Goal: Task Accomplishment & Management: Complete application form

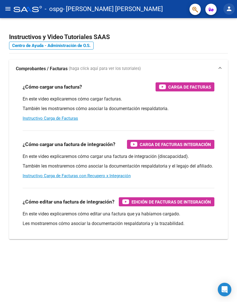
click at [228, 8] on mat-icon "person" at bounding box center [229, 8] width 7 height 7
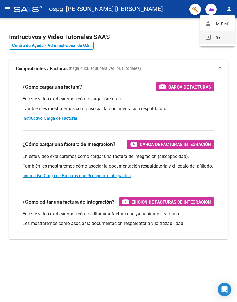
click at [218, 35] on button "exit_to_app Salir" at bounding box center [217, 38] width 34 height 14
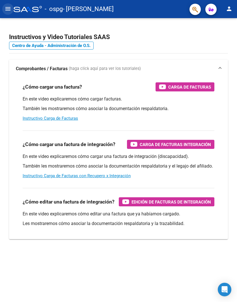
click at [9, 11] on mat-icon "menu" at bounding box center [8, 8] width 7 height 7
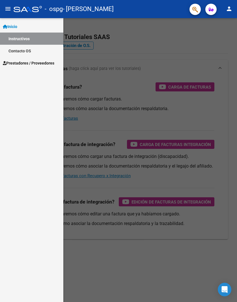
click at [21, 62] on span "Prestadores / Proveedores" at bounding box center [28, 63] width 51 height 6
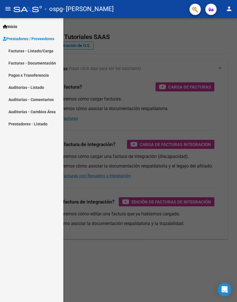
click at [31, 53] on link "Facturas - Listado/Carga" at bounding box center [31, 51] width 63 height 12
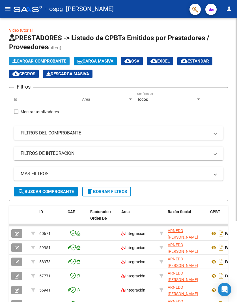
click at [30, 63] on span "Cargar Comprobante" at bounding box center [39, 61] width 54 height 5
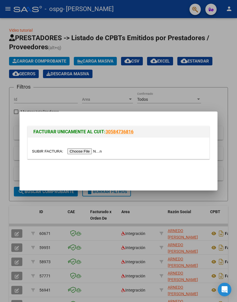
click at [130, 119] on div "FACTURAR UNICAMENTE AL CUIT: 30584736816" at bounding box center [118, 140] width 184 height 44
click at [77, 152] on input "file" at bounding box center [68, 151] width 72 height 6
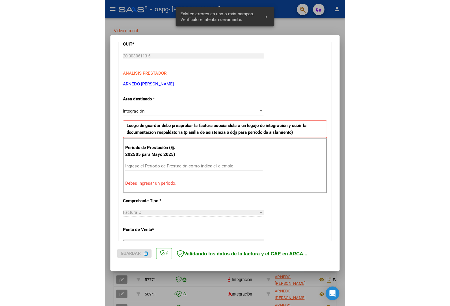
scroll to position [88, 0]
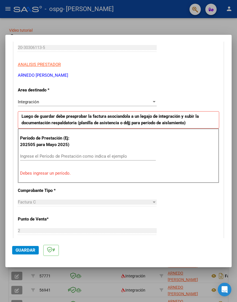
click at [45, 157] on input "Ingrese el Período de Prestación como indica el ejemplo" at bounding box center [88, 156] width 136 height 5
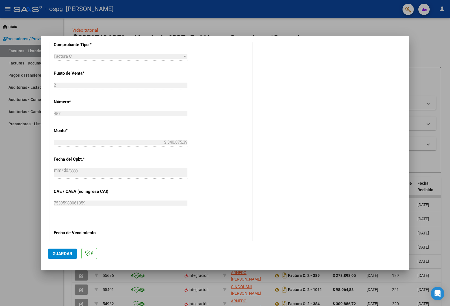
scroll to position [258, 0]
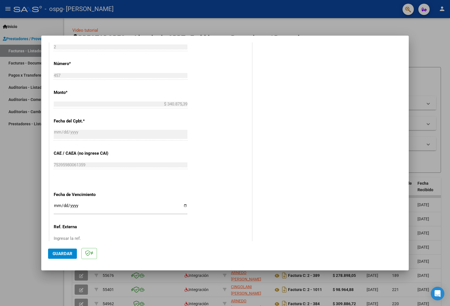
type input "202509"
click at [66, 254] on span "Guardar" at bounding box center [63, 253] width 20 height 5
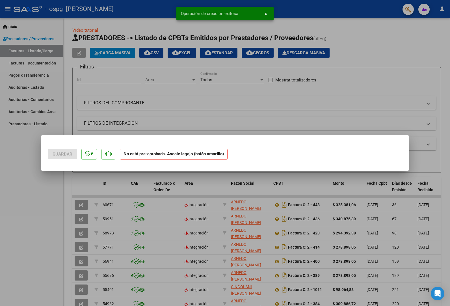
scroll to position [0, 0]
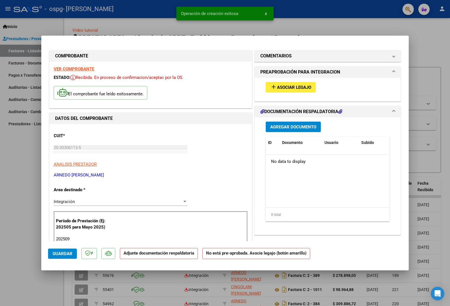
click at [237, 90] on mat-icon "add" at bounding box center [273, 86] width 7 height 7
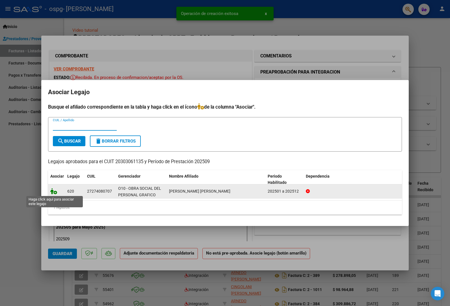
click at [55, 192] on icon at bounding box center [53, 191] width 7 height 6
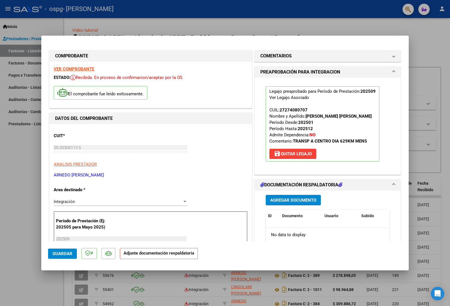
click at [237, 199] on span "Agregar Documento" at bounding box center [293, 200] width 46 height 5
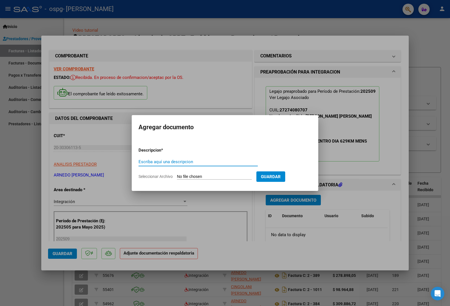
click at [161, 162] on input "Escriba aquí una descripcion" at bounding box center [198, 161] width 119 height 5
type input "p"
type input "PLANILLA ASISTENCIA"
click at [207, 178] on input "Seleccionar Archivo" at bounding box center [214, 176] width 75 height 5
type input "C:\fakepath\OSPG [PERSON_NAME] ASISTENCIA 092025.pdf"
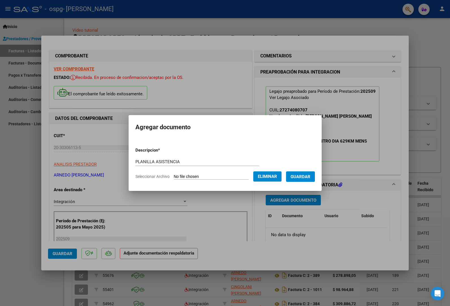
click at [237, 178] on span "Eliminar" at bounding box center [267, 176] width 19 height 5
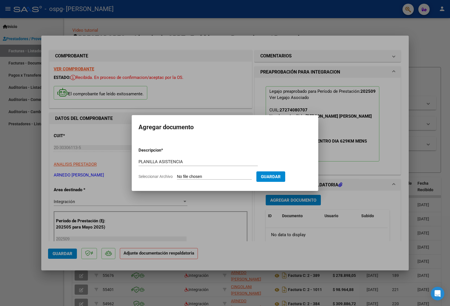
click at [213, 178] on input "Seleccionar Archivo" at bounding box center [214, 176] width 75 height 5
type input "C:\fakepath\OSPG [PERSON_NAME] ASISTENCIA 092025.pdf"
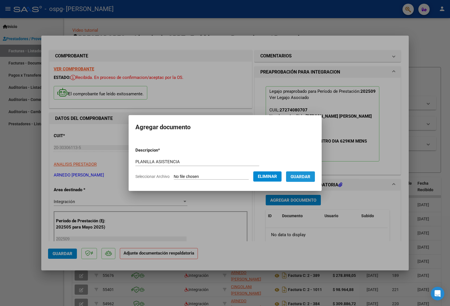
click at [237, 177] on span "Guardar" at bounding box center [301, 176] width 20 height 5
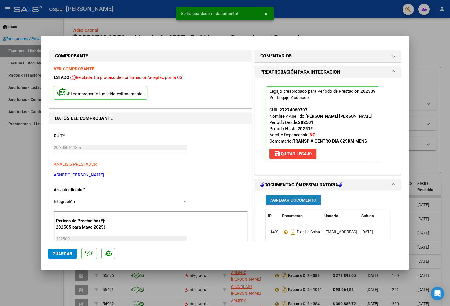
click at [237, 200] on span "Agregar Documento" at bounding box center [293, 200] width 46 height 5
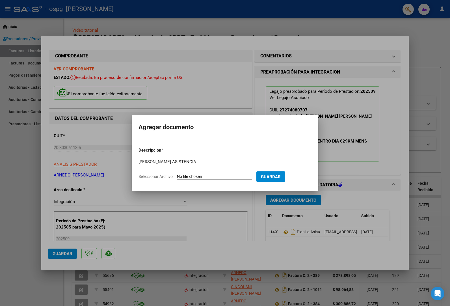
type input "[PERSON_NAME] ASISTENCIA"
click at [210, 177] on input "Seleccionar Archivo" at bounding box center [214, 176] width 75 height 5
type input "C:\fakepath\OSPG [PERSON_NAME] certificado 092025.pdf"
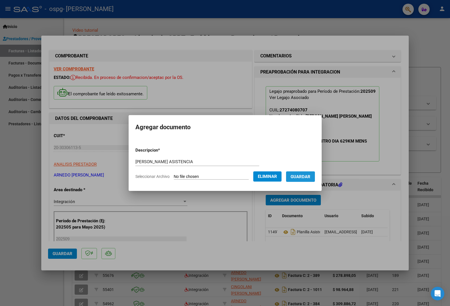
click at [237, 179] on span "Guardar" at bounding box center [301, 176] width 20 height 5
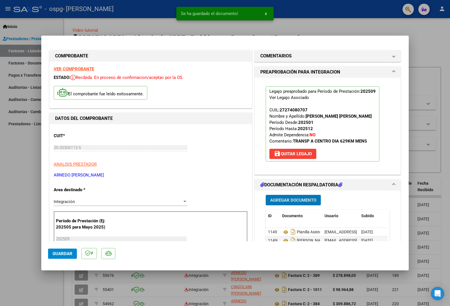
click at [237, 200] on span "Agregar Documento" at bounding box center [293, 200] width 46 height 5
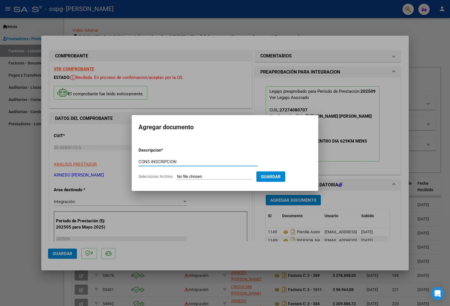
type input "CONS INSCRIPCION"
click at [193, 177] on input "Seleccionar Archivo" at bounding box center [214, 176] width 75 height 5
type input "C:\fakepath\[PERSON_NAME] CONS INSC 102025.pdf"
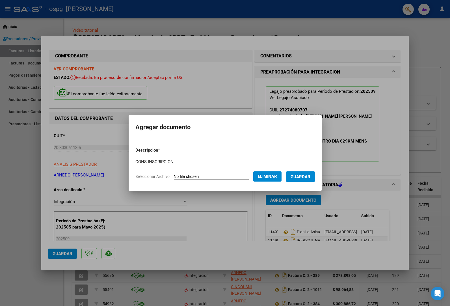
click at [237, 178] on span "Guardar" at bounding box center [301, 176] width 20 height 5
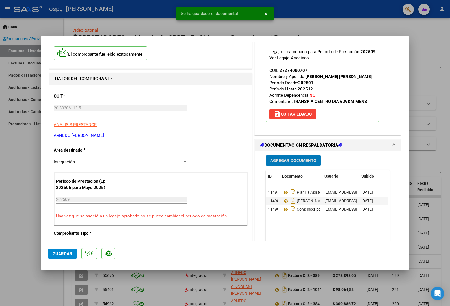
scroll to position [85, 0]
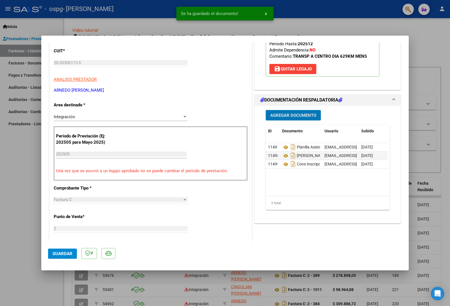
click at [53, 255] on span "Guardar" at bounding box center [63, 253] width 20 height 5
click at [237, 35] on div at bounding box center [225, 153] width 450 height 306
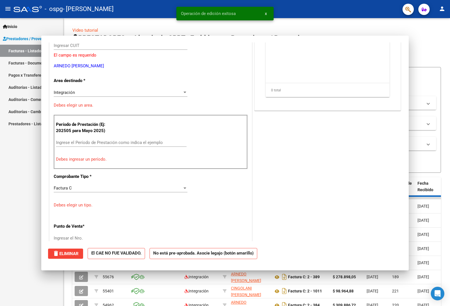
scroll to position [0, 0]
